Goal: Find specific page/section: Find specific page/section

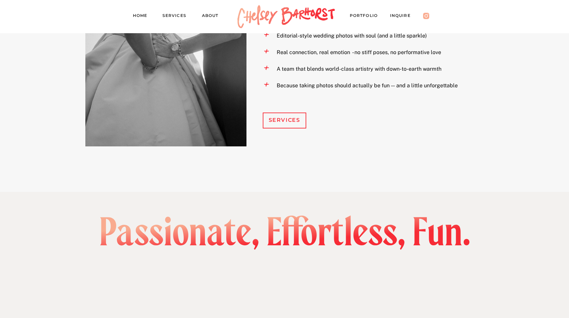
scroll to position [817, 0]
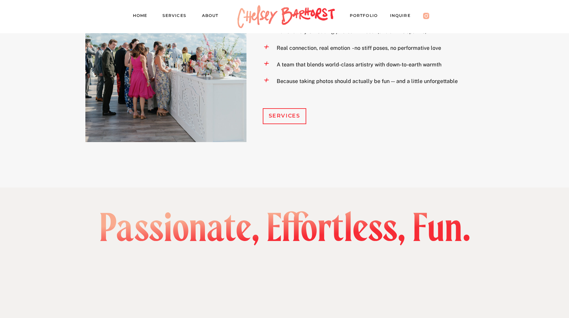
click at [273, 117] on div "Services" at bounding box center [284, 116] width 43 height 10
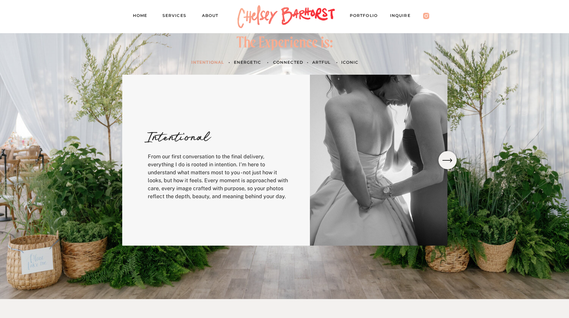
scroll to position [218, 0]
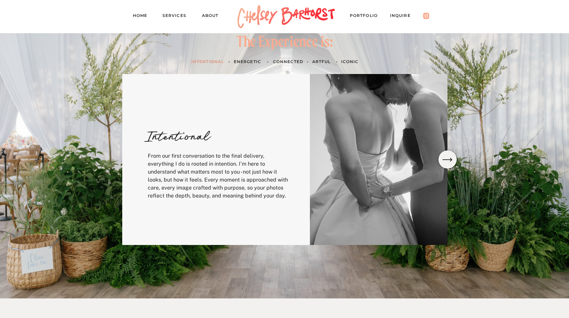
click at [248, 60] on h3 "Energetic" at bounding box center [249, 61] width 31 height 7
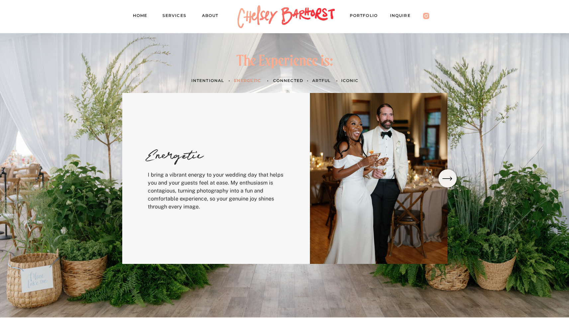
scroll to position [198, 0]
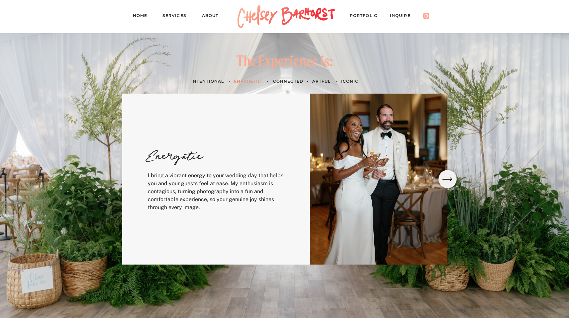
click at [291, 81] on h3 "Connected" at bounding box center [288, 81] width 31 height 7
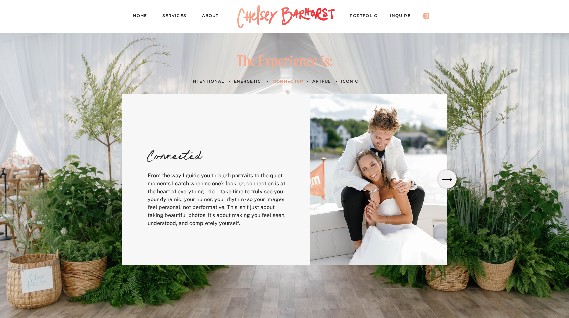
click at [316, 83] on h3 "artful" at bounding box center [321, 81] width 19 height 7
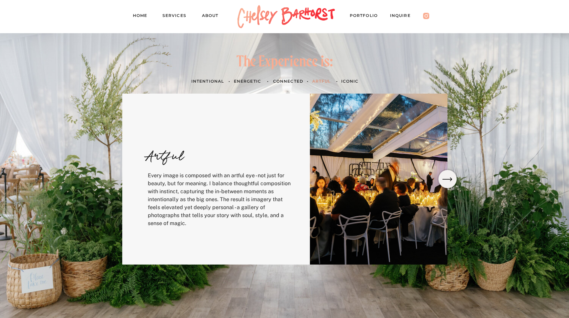
click at [344, 81] on h3 "ICONIC" at bounding box center [350, 81] width 19 height 7
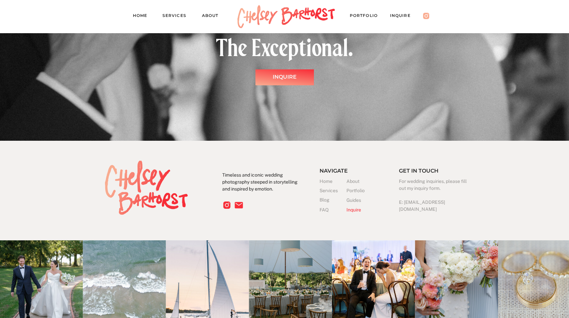
scroll to position [1798, 0]
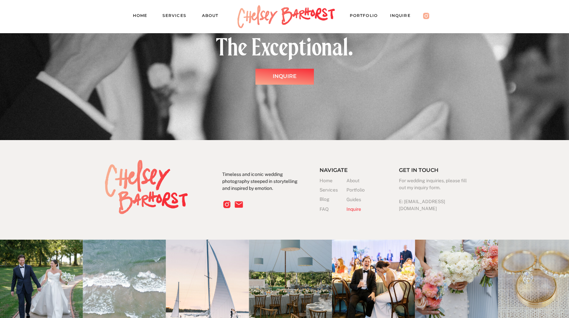
click at [352, 209] on h3 "Inquire" at bounding box center [359, 209] width 27 height 7
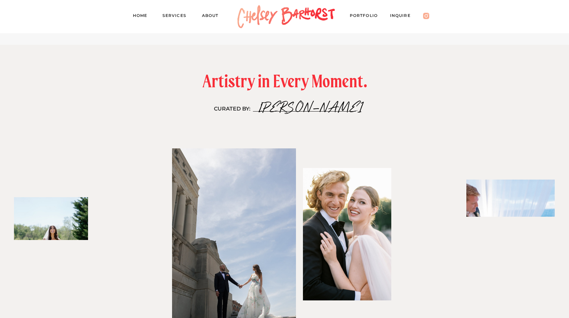
scroll to position [762, 0]
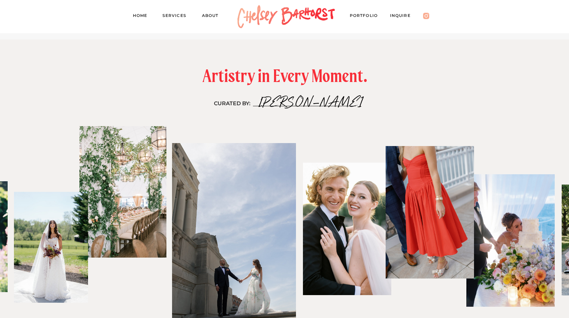
click at [212, 17] on nav "About" at bounding box center [213, 16] width 23 height 9
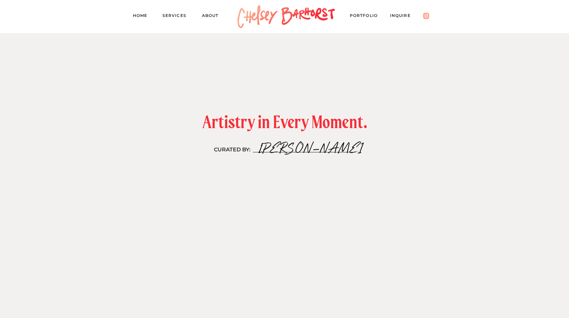
scroll to position [679, 0]
